Goal: Task Accomplishment & Management: Use online tool/utility

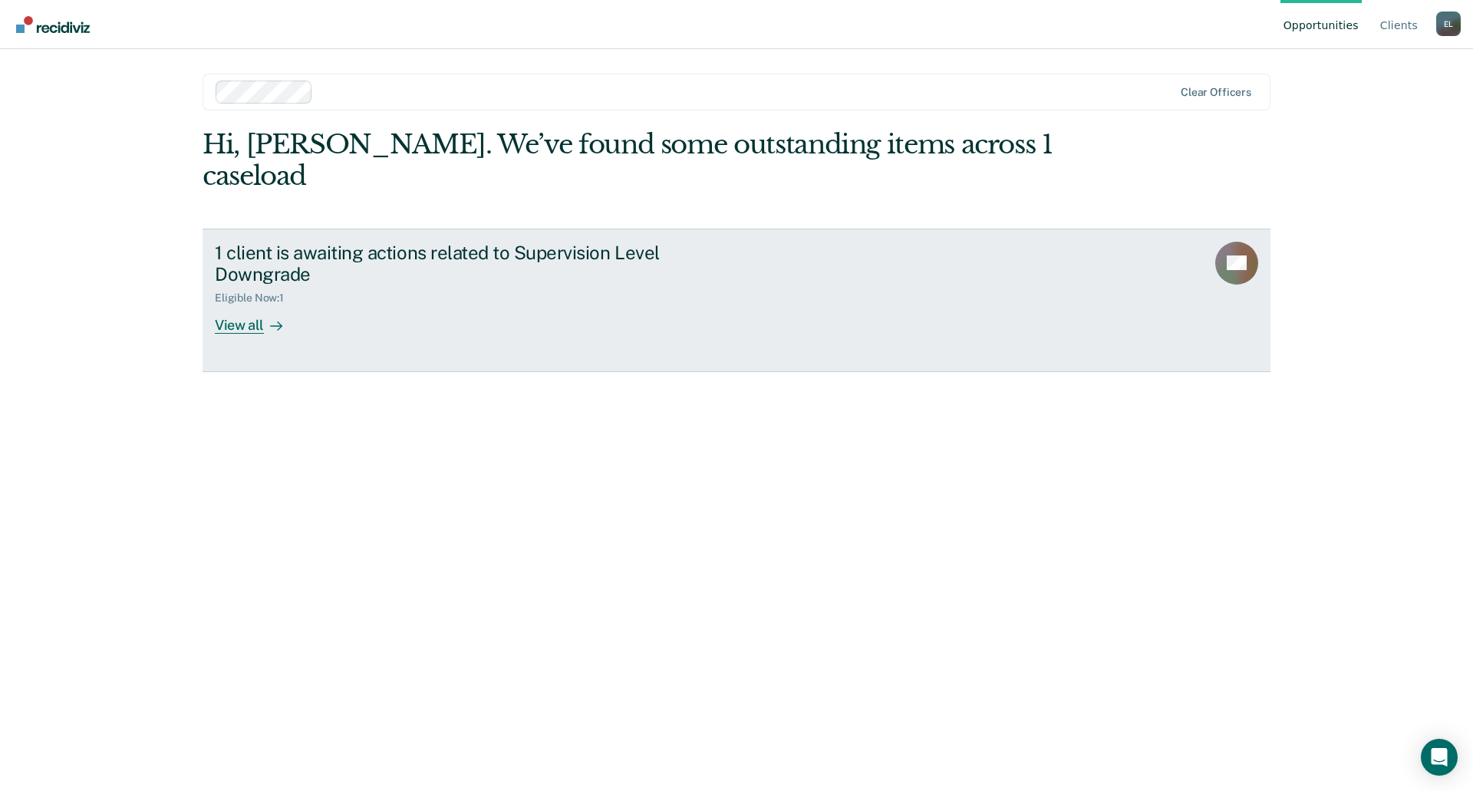
click at [233, 305] on div "View all" at bounding box center [258, 320] width 86 height 30
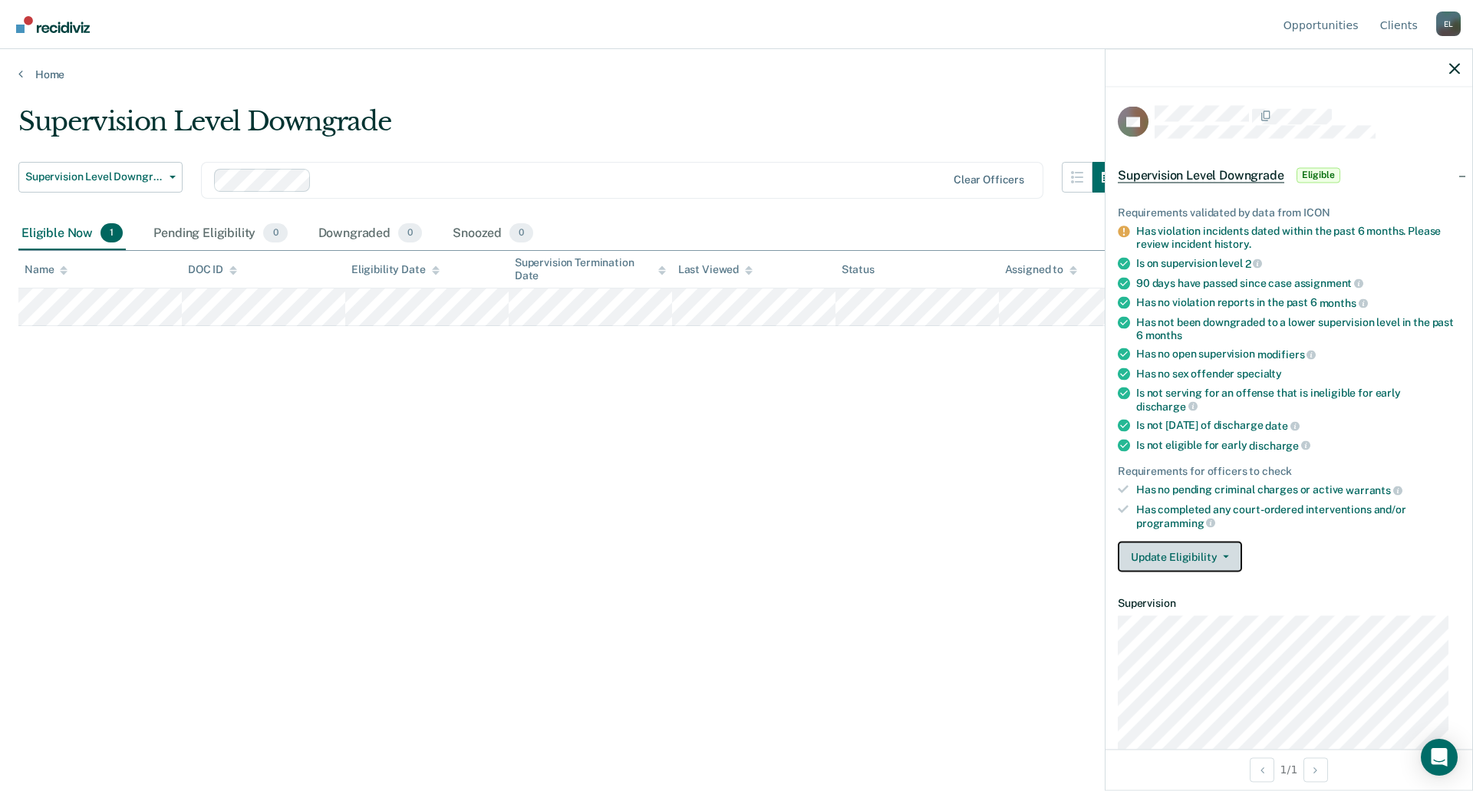
click at [1183, 551] on button "Update Eligibility" at bounding box center [1180, 557] width 124 height 31
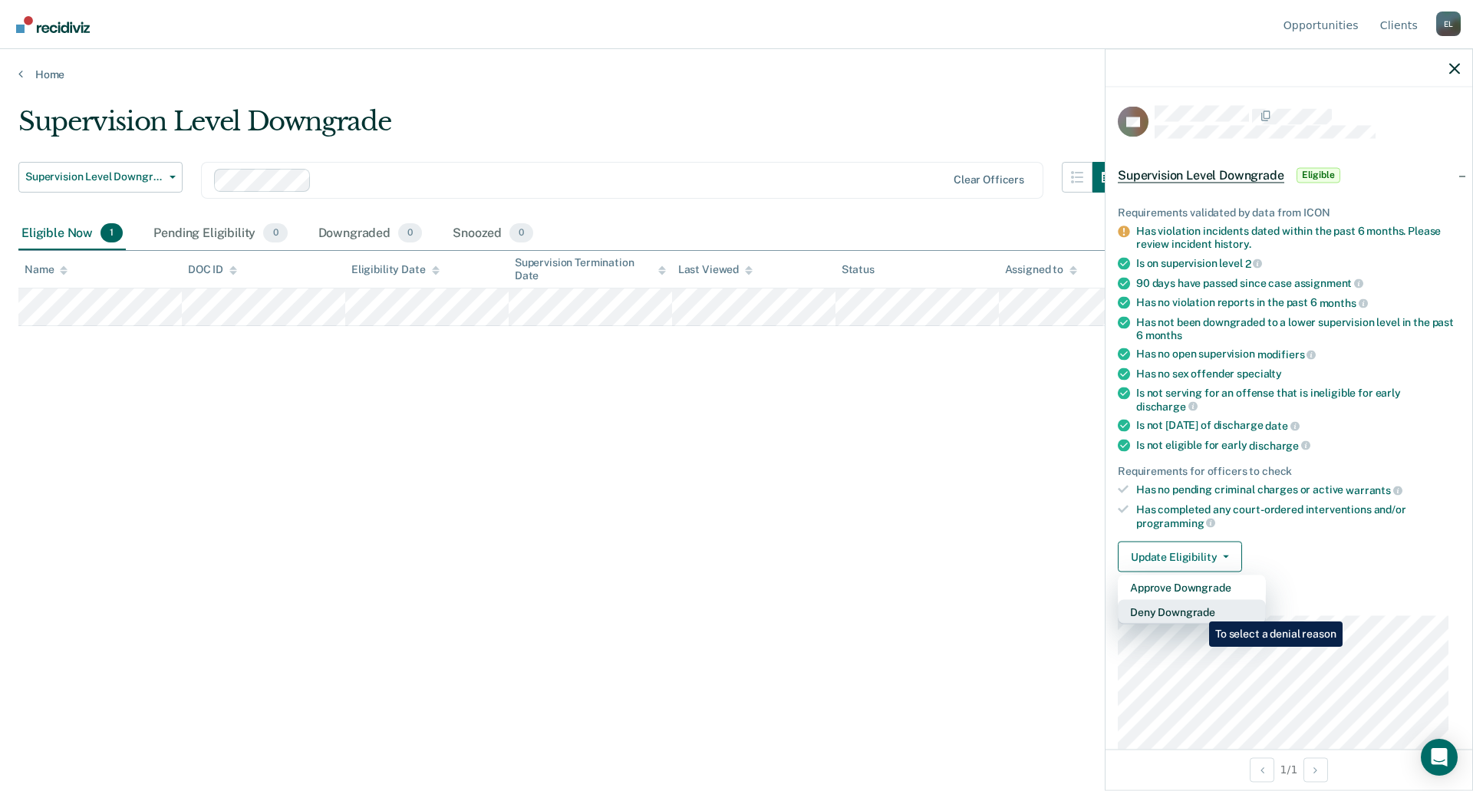
click at [1198, 610] on button "Deny Downgrade" at bounding box center [1192, 612] width 148 height 25
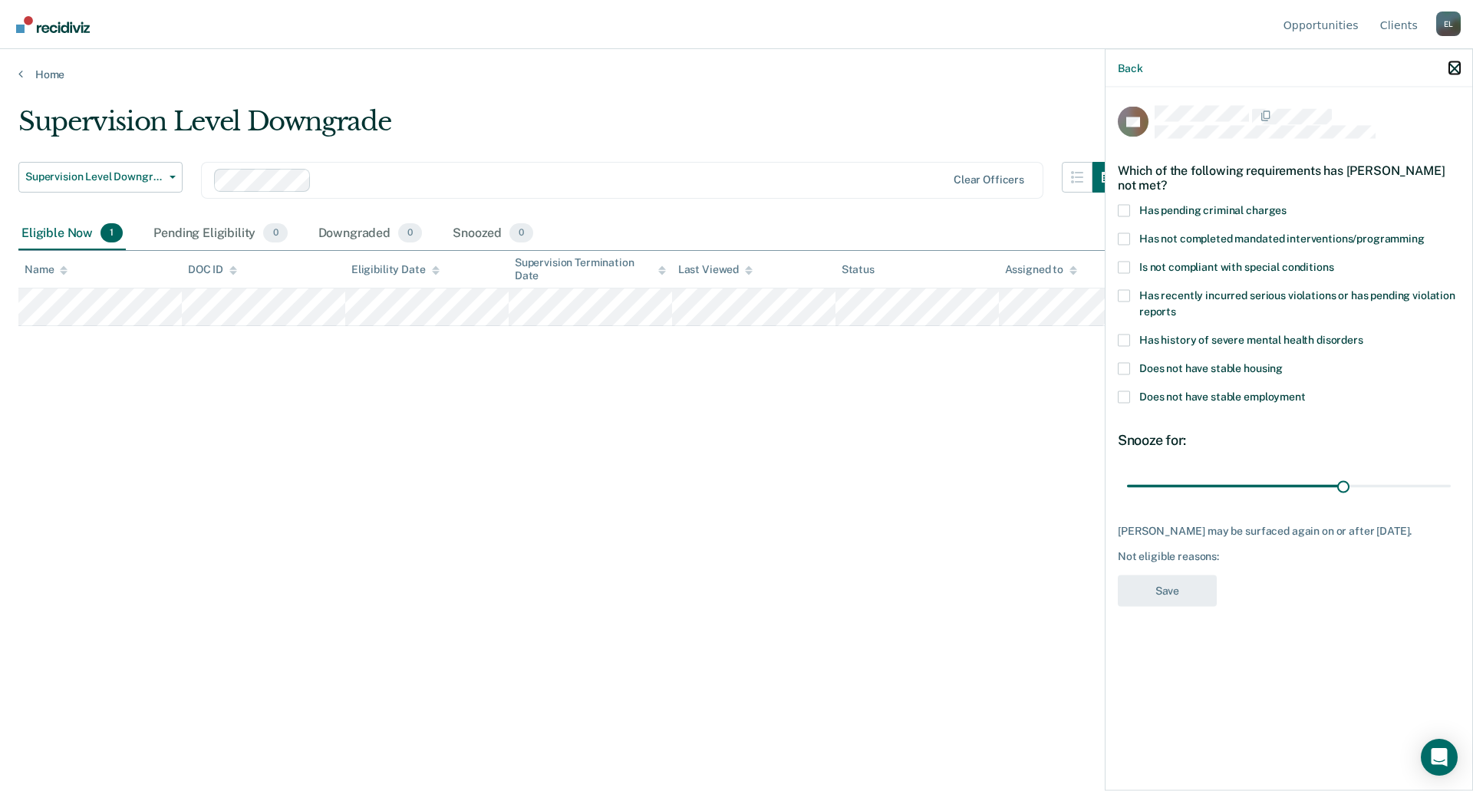
click at [1456, 71] on icon "button" at bounding box center [1455, 68] width 11 height 11
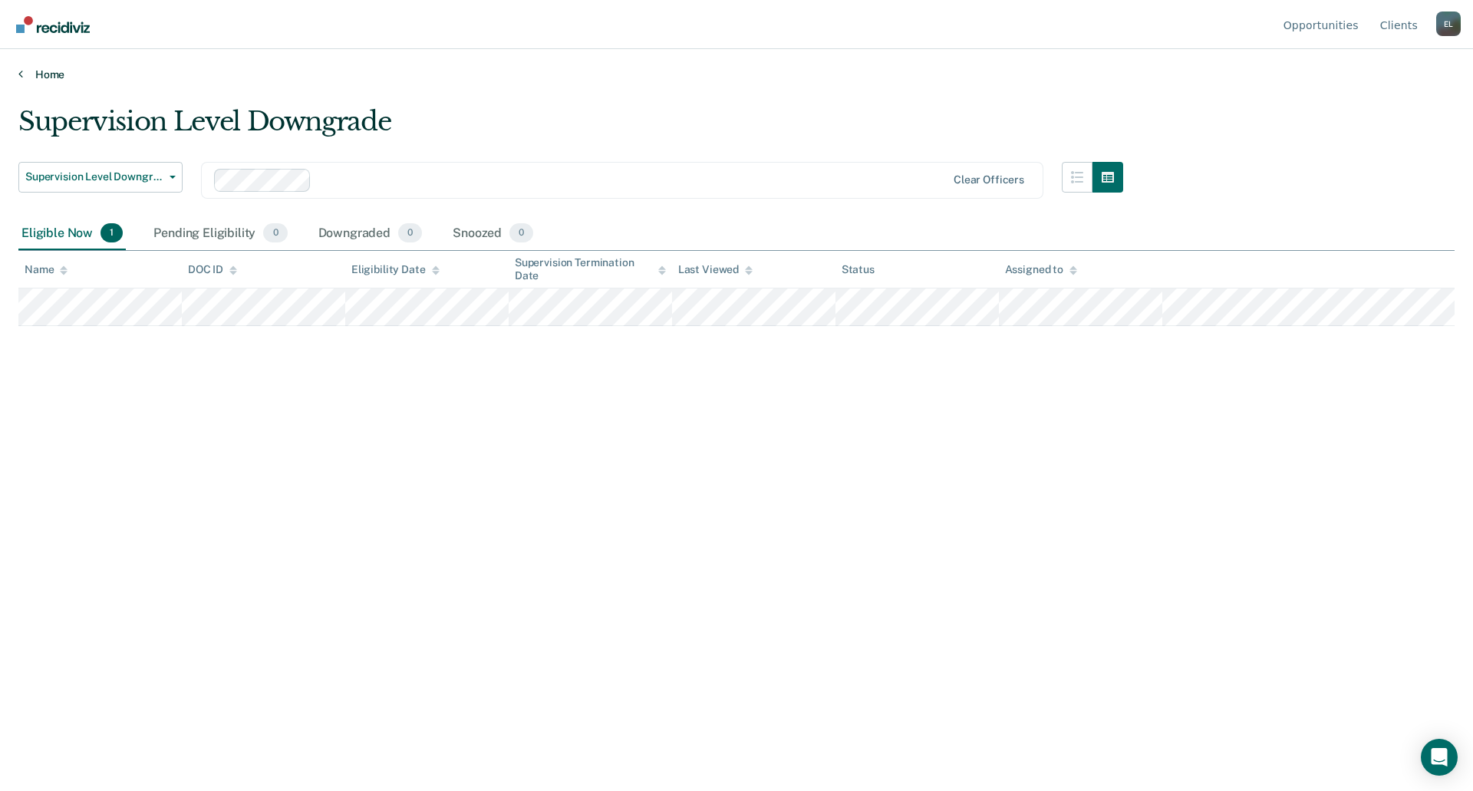
click at [18, 71] on icon at bounding box center [20, 74] width 5 height 12
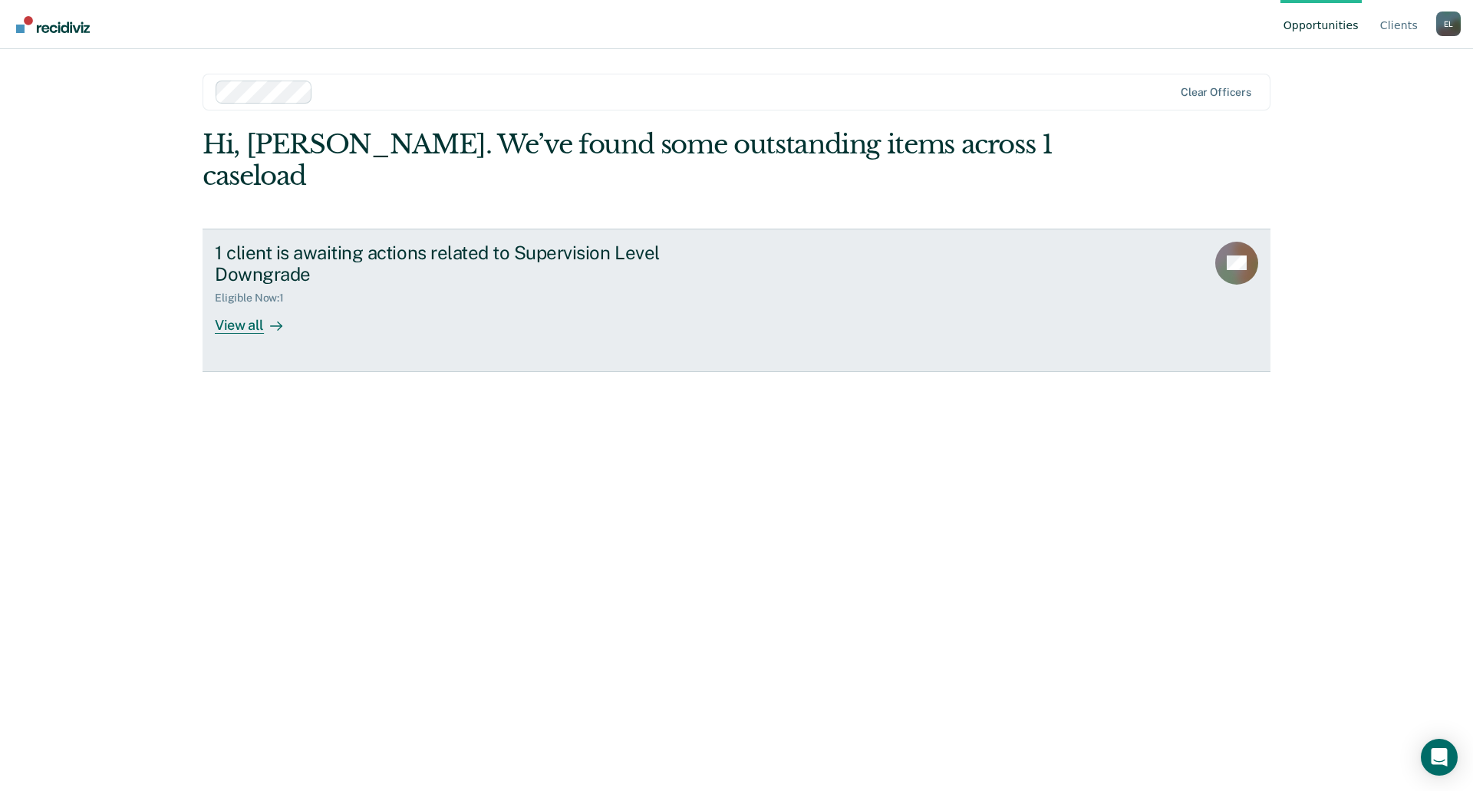
click at [230, 305] on div "View all" at bounding box center [258, 320] width 86 height 30
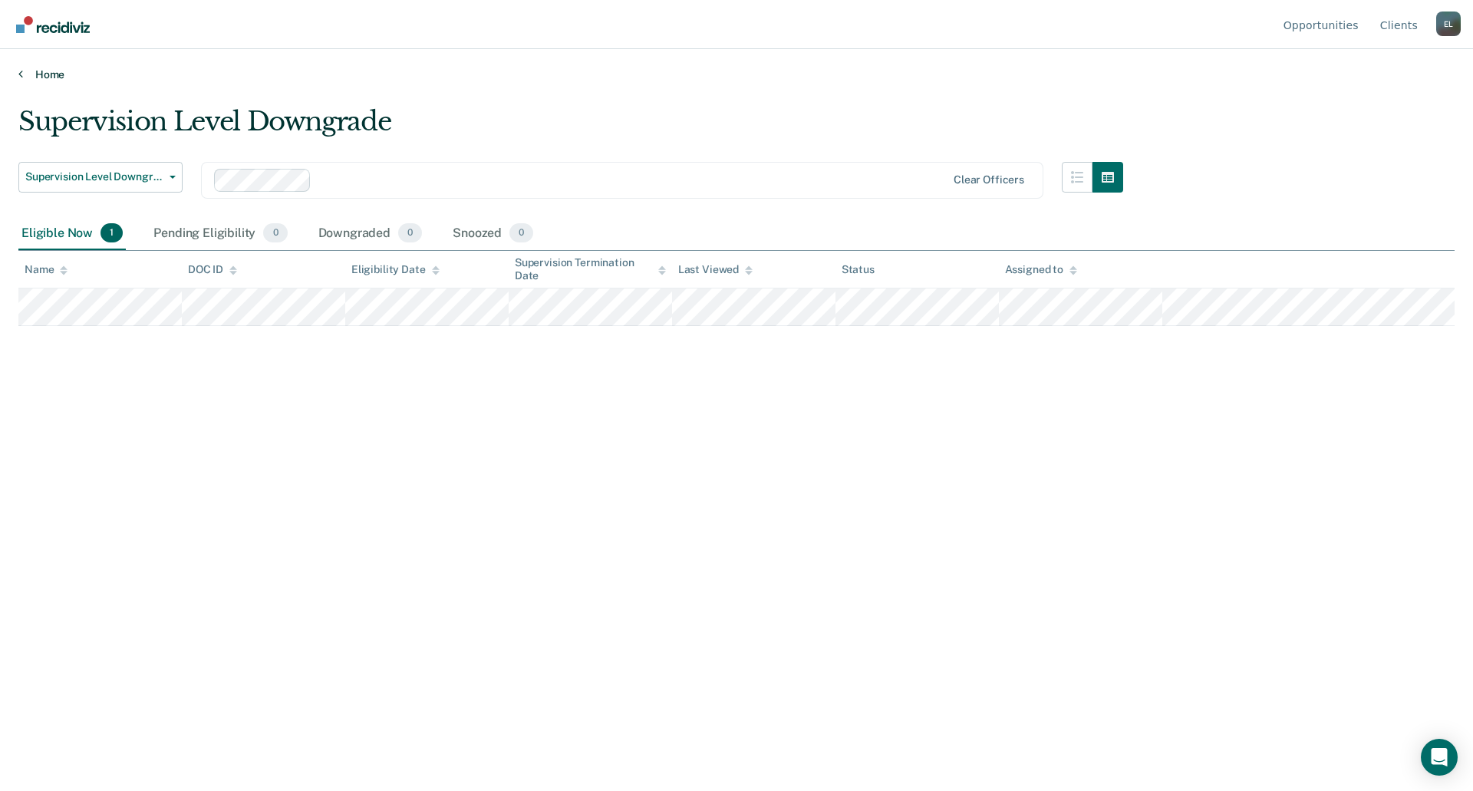
click at [20, 75] on icon at bounding box center [20, 74] width 5 height 12
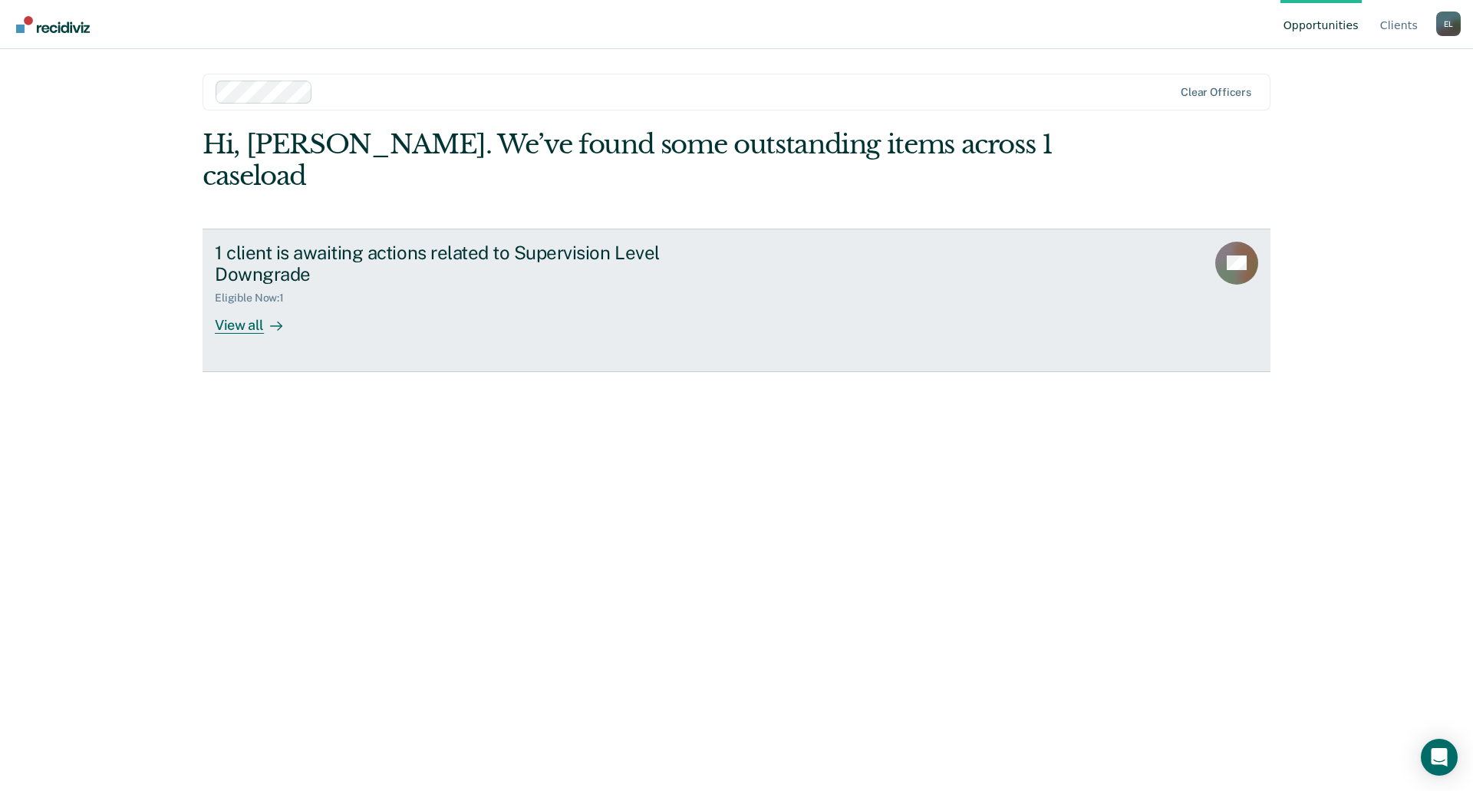
click at [244, 305] on div "View all" at bounding box center [258, 320] width 86 height 30
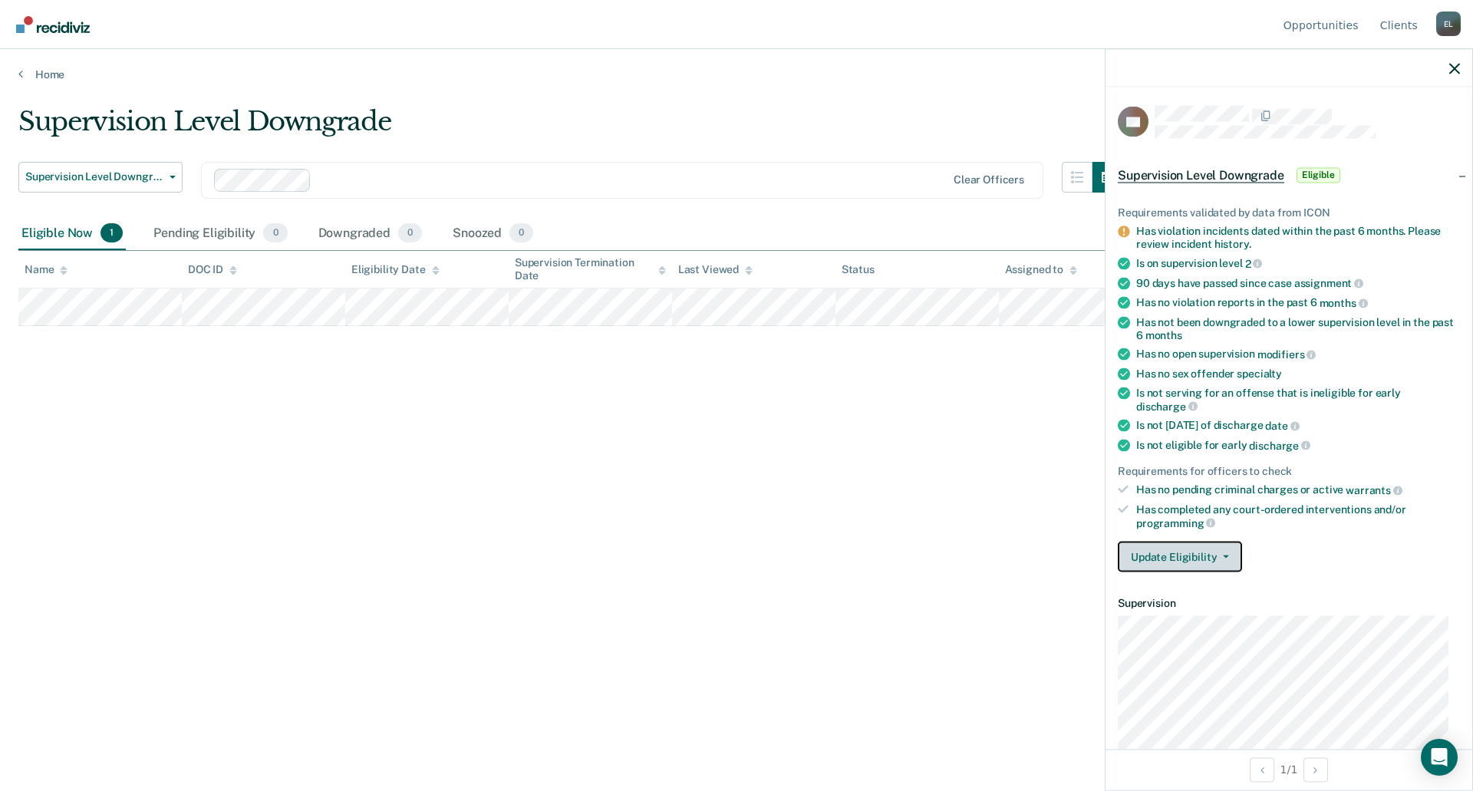
click at [1235, 559] on button "Update Eligibility" at bounding box center [1180, 557] width 124 height 31
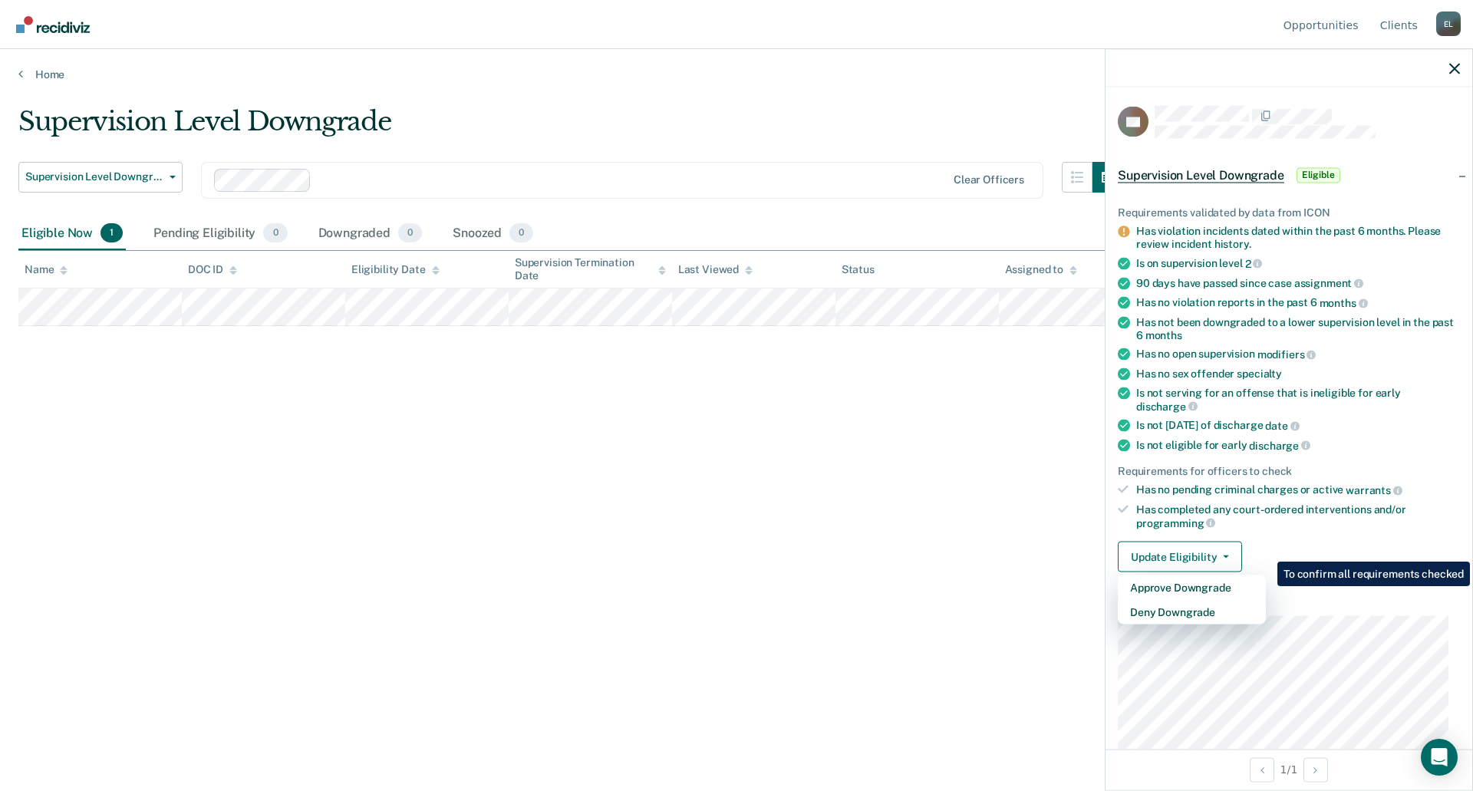
click at [942, 511] on div "Supervision Level Downgrade Supervision Level Downgrade Early Discharge Supervi…" at bounding box center [736, 391] width 1437 height 570
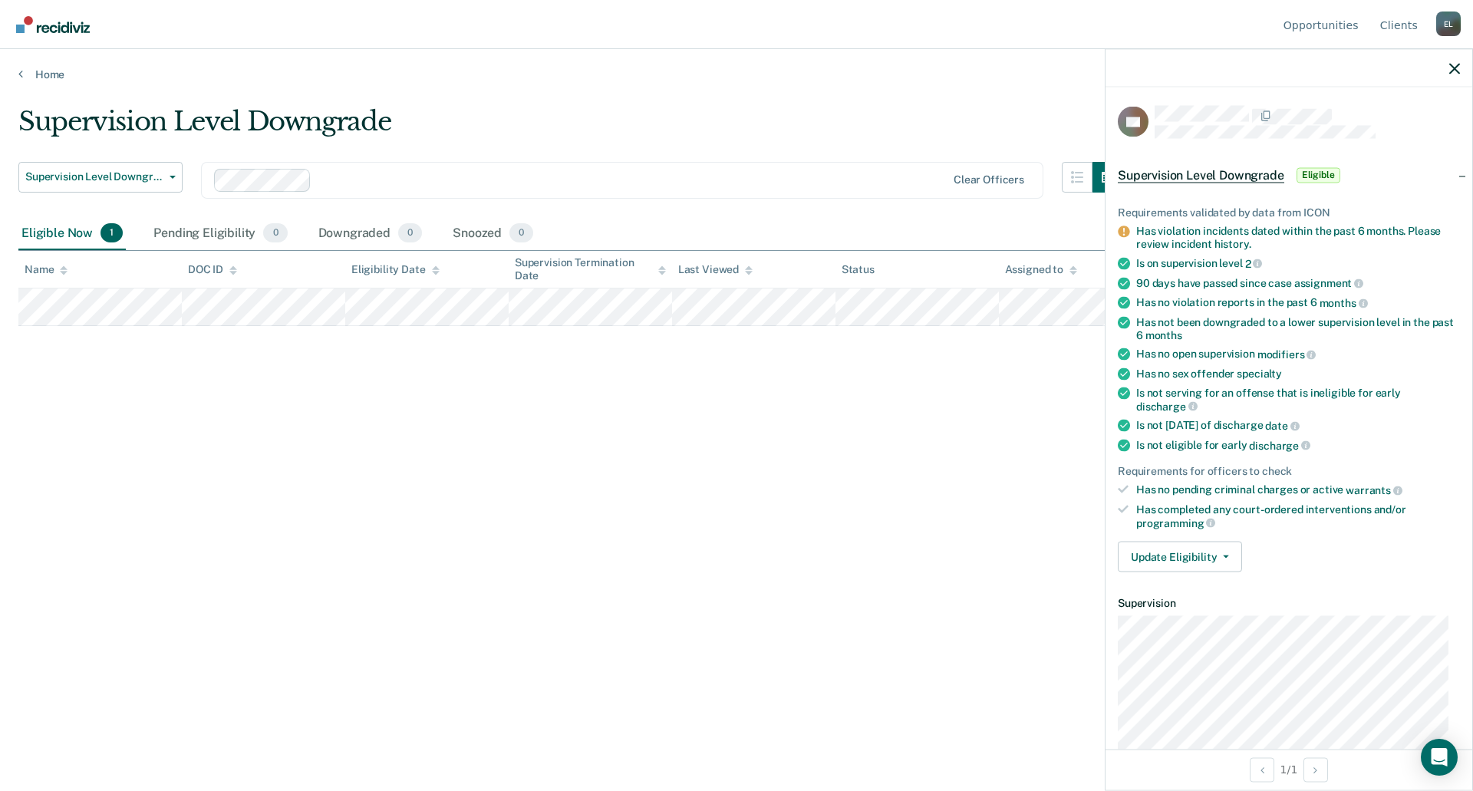
click at [849, 454] on div "Supervision Level Downgrade Supervision Level Downgrade Early Discharge Supervi…" at bounding box center [736, 391] width 1437 height 570
click at [1448, 71] on div at bounding box center [1289, 68] width 367 height 38
click at [1455, 64] on icon "button" at bounding box center [1455, 68] width 11 height 11
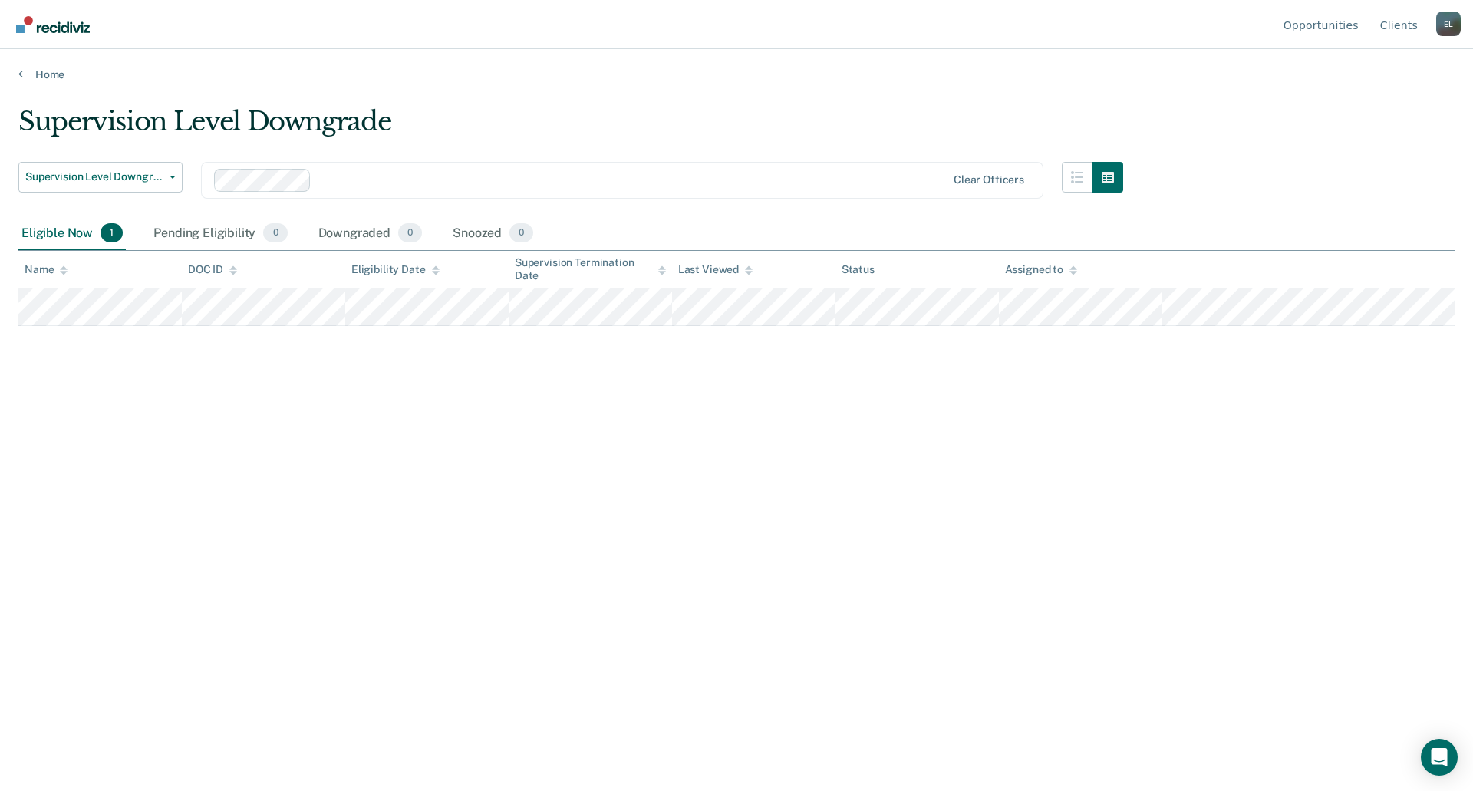
click at [627, 98] on main "Supervision Level Downgrade Supervision Level Downgrade Early Discharge Supervi…" at bounding box center [736, 433] width 1473 height 705
